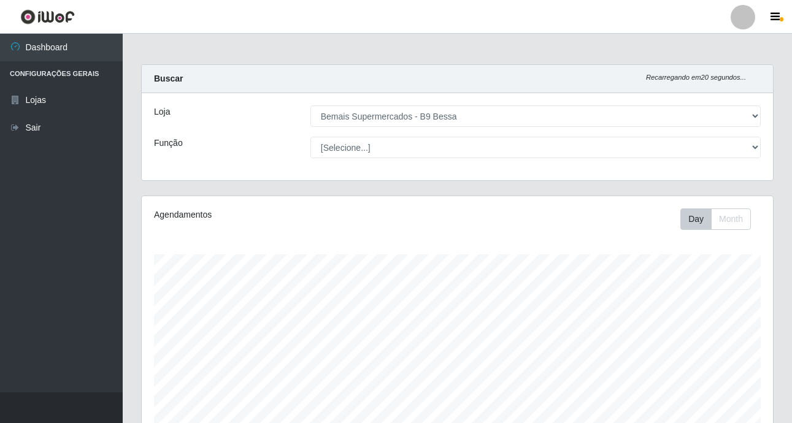
select select "410"
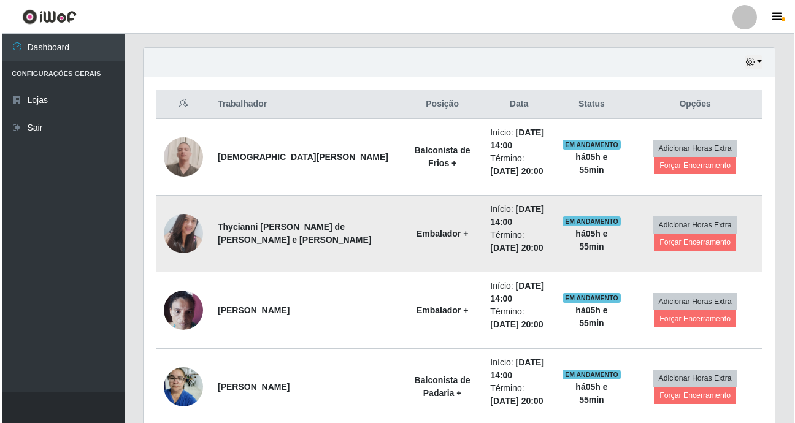
scroll to position [418, 0]
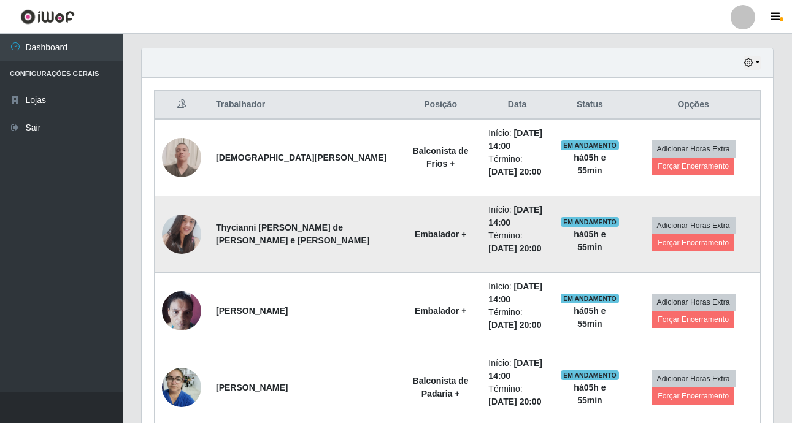
click at [188, 240] on img at bounding box center [181, 234] width 39 height 53
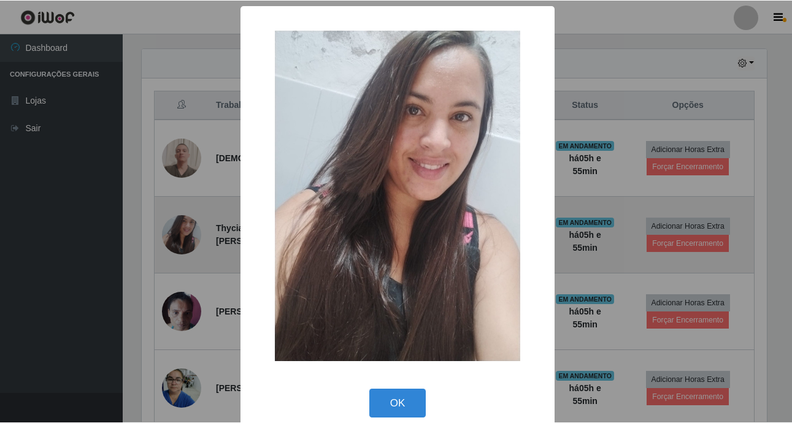
scroll to position [254, 625]
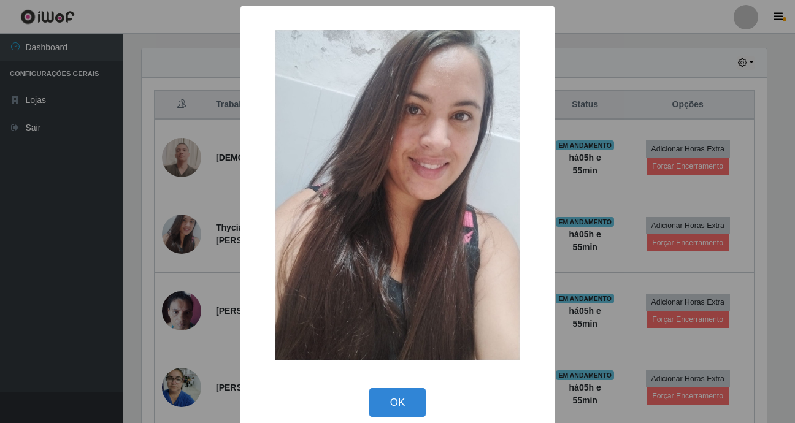
click at [64, 257] on div "× OK Cancel" at bounding box center [397, 211] width 795 height 423
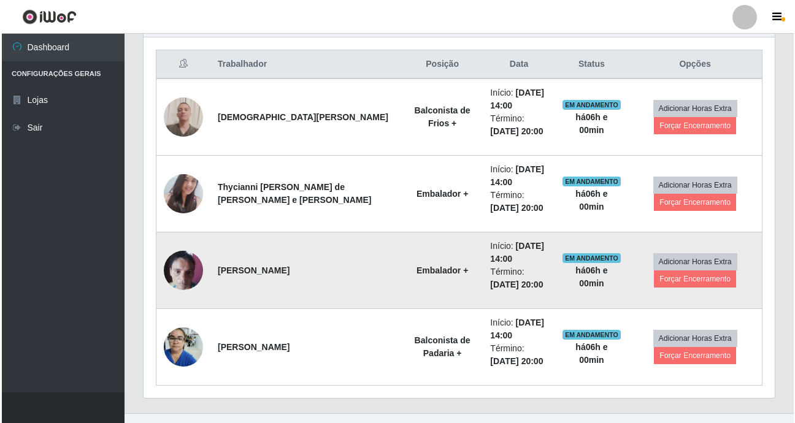
scroll to position [480, 0]
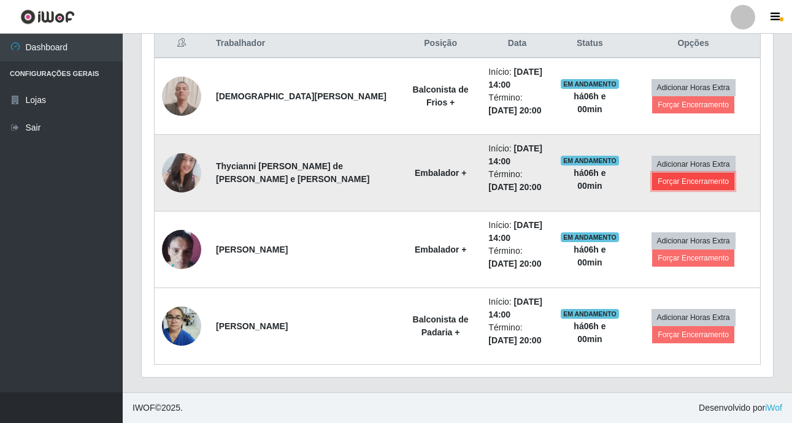
click at [691, 181] on button "Forçar Encerramento" at bounding box center [693, 181] width 82 height 17
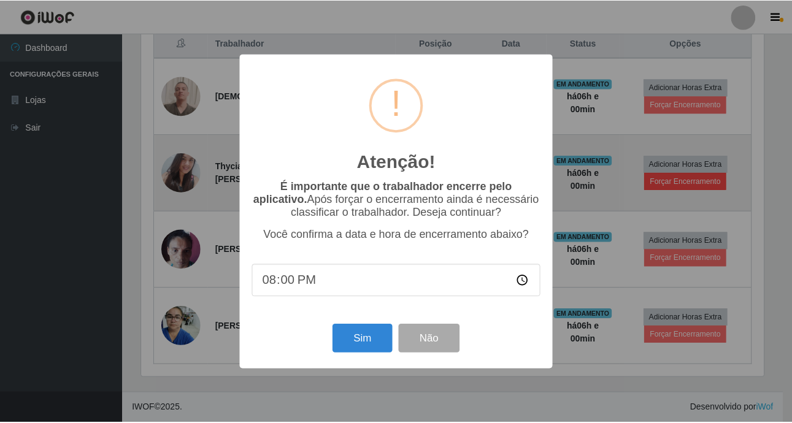
scroll to position [254, 625]
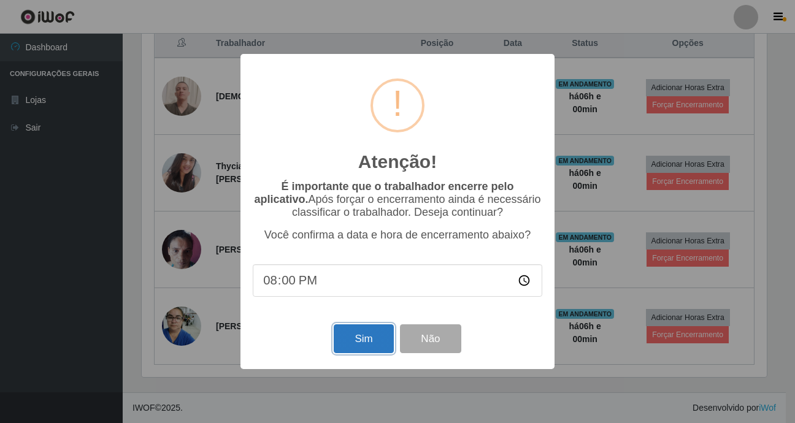
click at [367, 331] on button "Sim" at bounding box center [363, 338] width 59 height 29
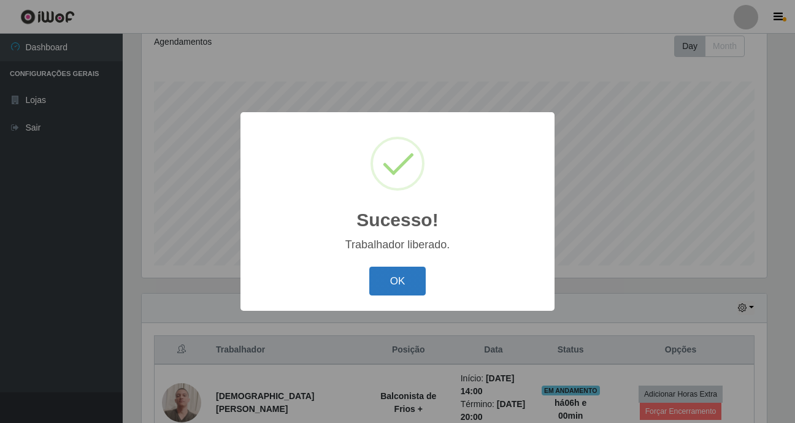
click at [416, 274] on button "OK" at bounding box center [397, 281] width 57 height 29
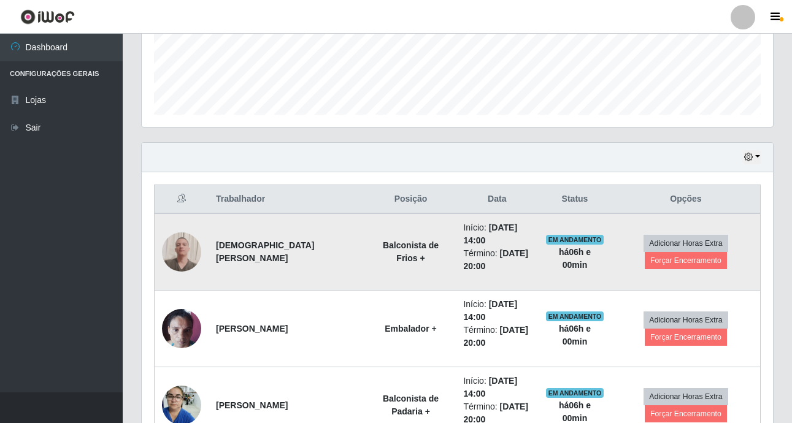
scroll to position [357, 0]
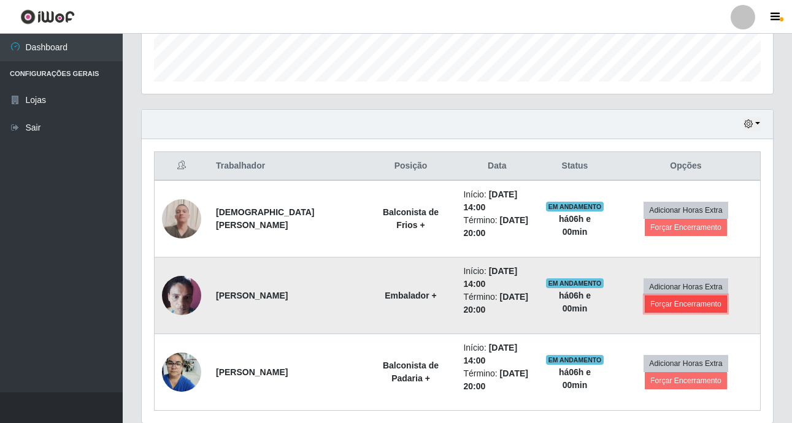
click at [700, 304] on button "Forçar Encerramento" at bounding box center [686, 304] width 82 height 17
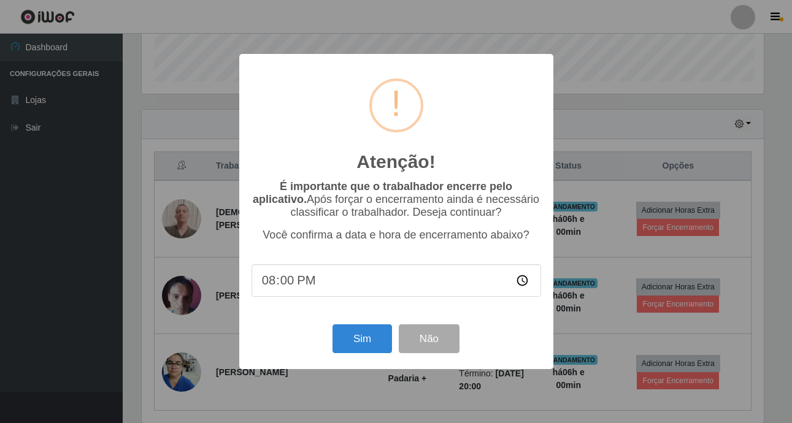
scroll to position [254, 625]
drag, startPoint x: 350, startPoint y: 345, endPoint x: 359, endPoint y: 339, distance: 11.6
click at [350, 345] on button "Sim" at bounding box center [363, 338] width 59 height 29
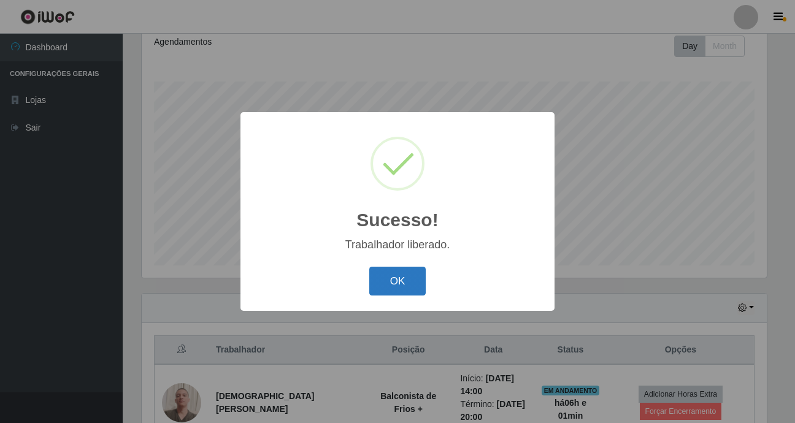
click at [417, 279] on button "OK" at bounding box center [397, 281] width 57 height 29
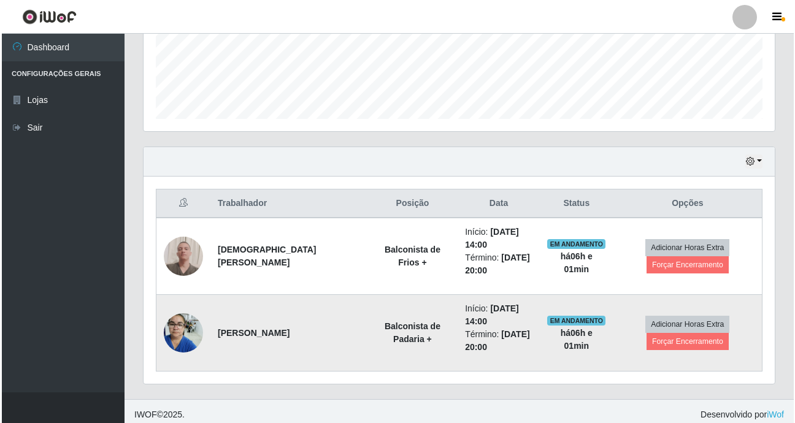
scroll to position [326, 0]
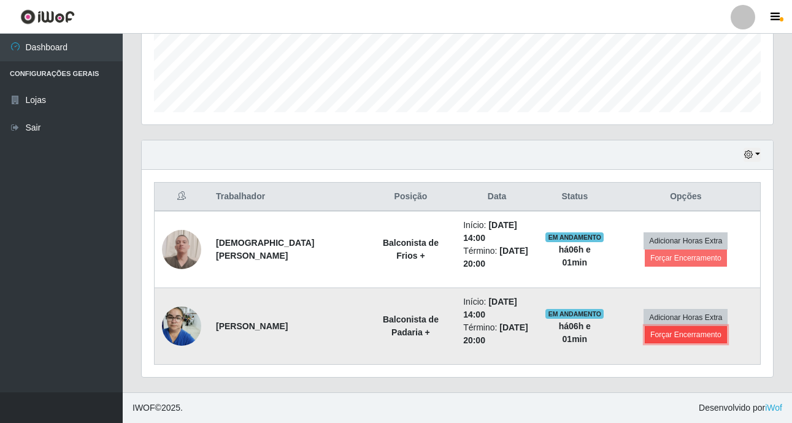
click at [680, 335] on button "Forçar Encerramento" at bounding box center [686, 334] width 82 height 17
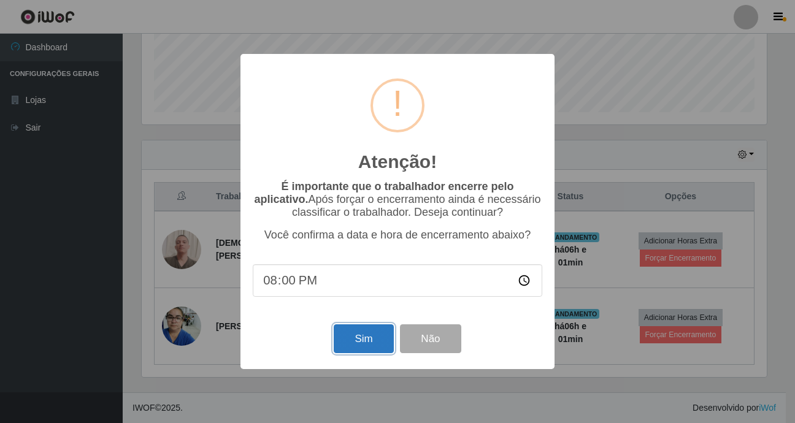
click at [365, 335] on button "Sim" at bounding box center [363, 338] width 59 height 29
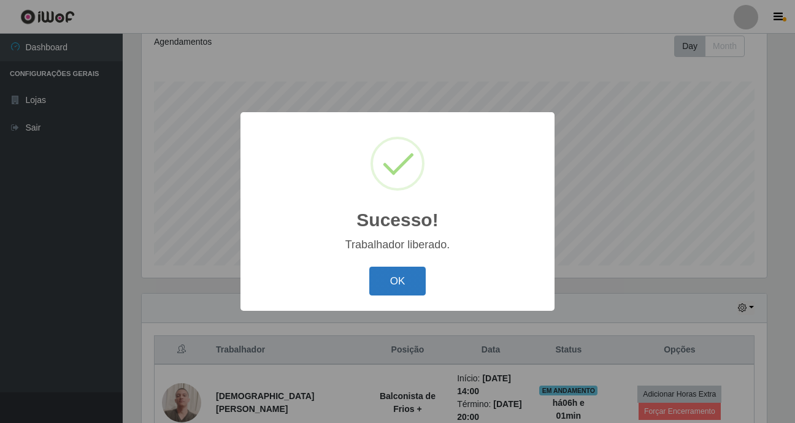
click at [389, 287] on button "OK" at bounding box center [397, 281] width 57 height 29
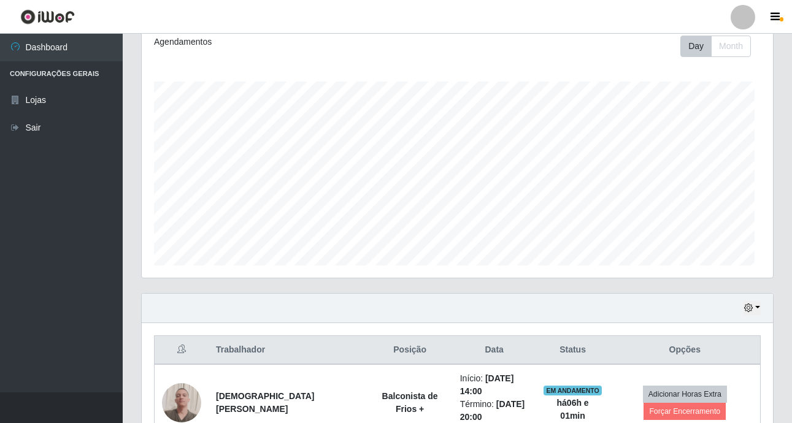
scroll to position [0, 0]
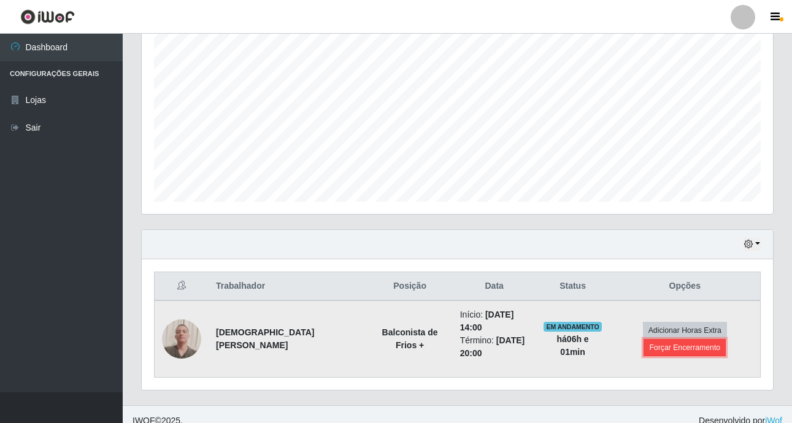
click at [648, 343] on button "Forçar Encerramento" at bounding box center [684, 347] width 82 height 17
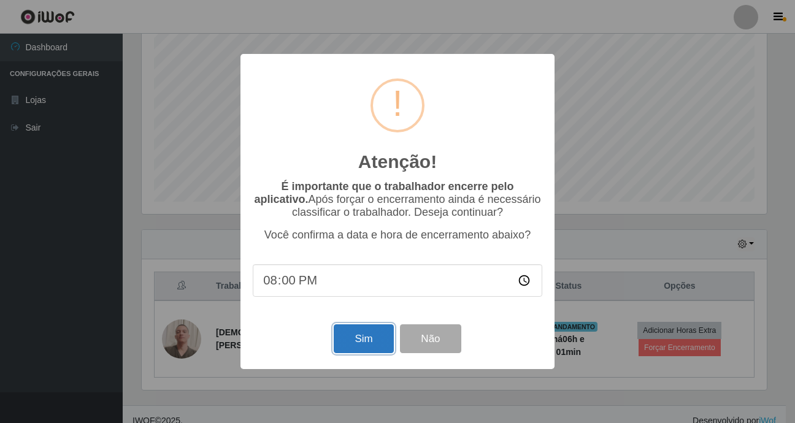
click at [362, 343] on button "Sim" at bounding box center [363, 338] width 59 height 29
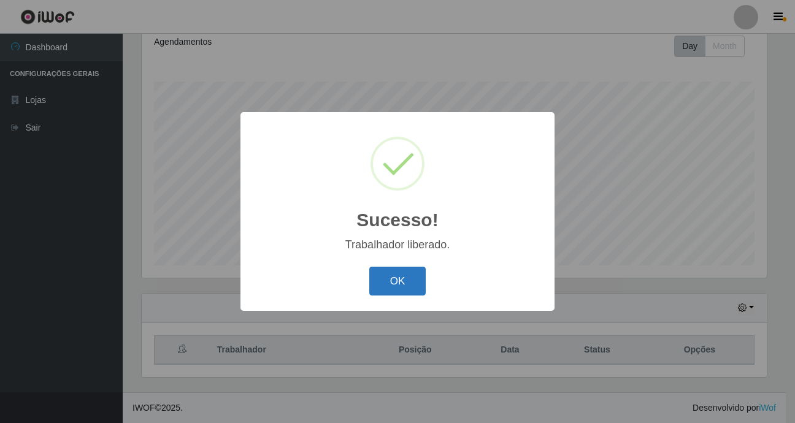
click at [409, 276] on button "OK" at bounding box center [397, 281] width 57 height 29
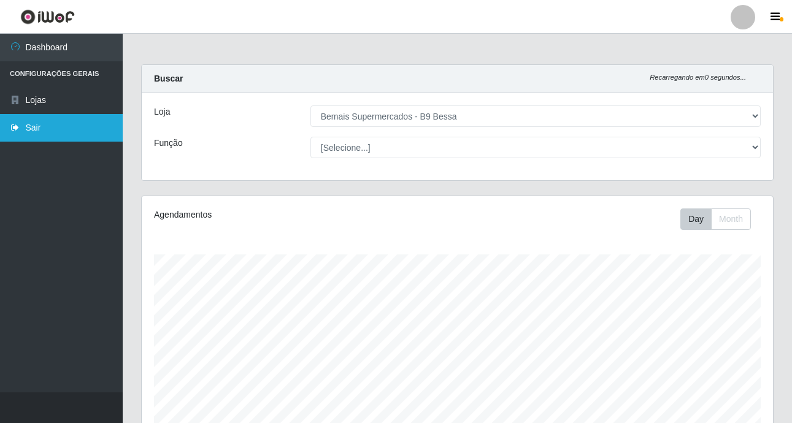
click at [79, 128] on link "Sair" at bounding box center [61, 128] width 123 height 28
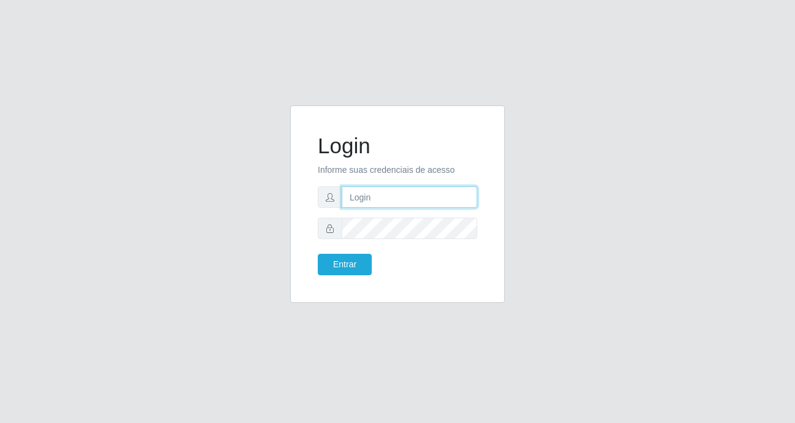
type input "Raissa@B9"
